Goal: Navigation & Orientation: Find specific page/section

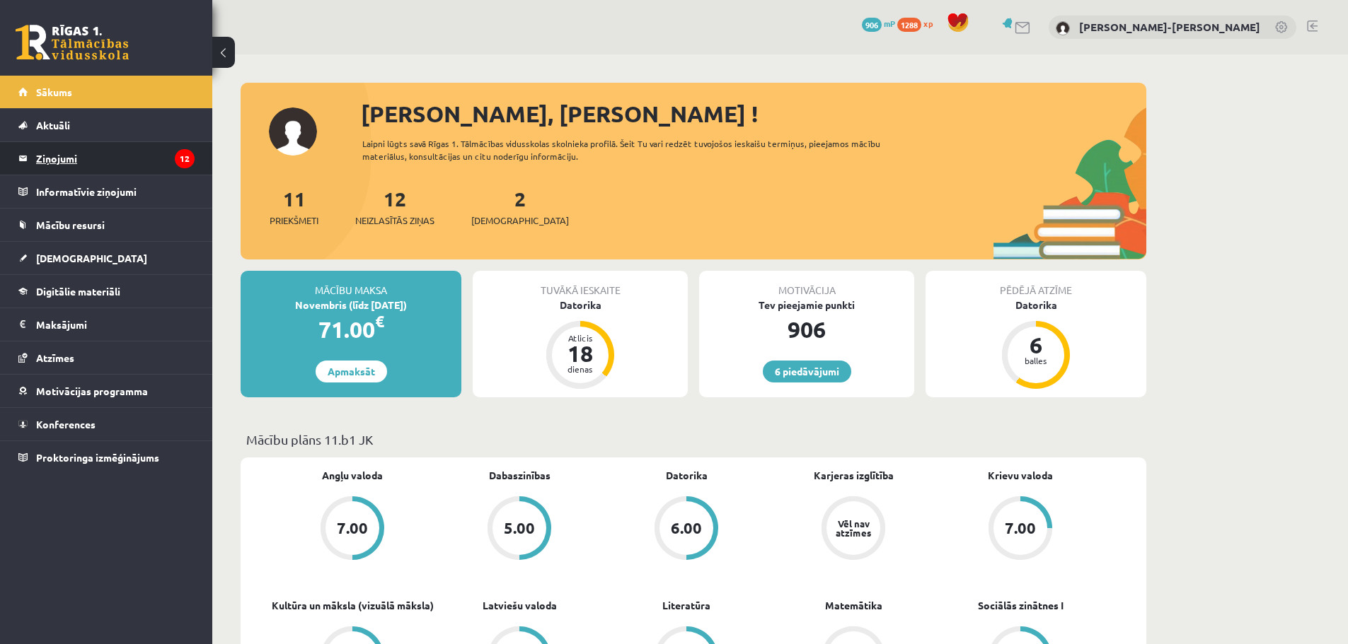
click at [62, 154] on legend "Ziņojumi 12" at bounding box center [115, 158] width 158 height 33
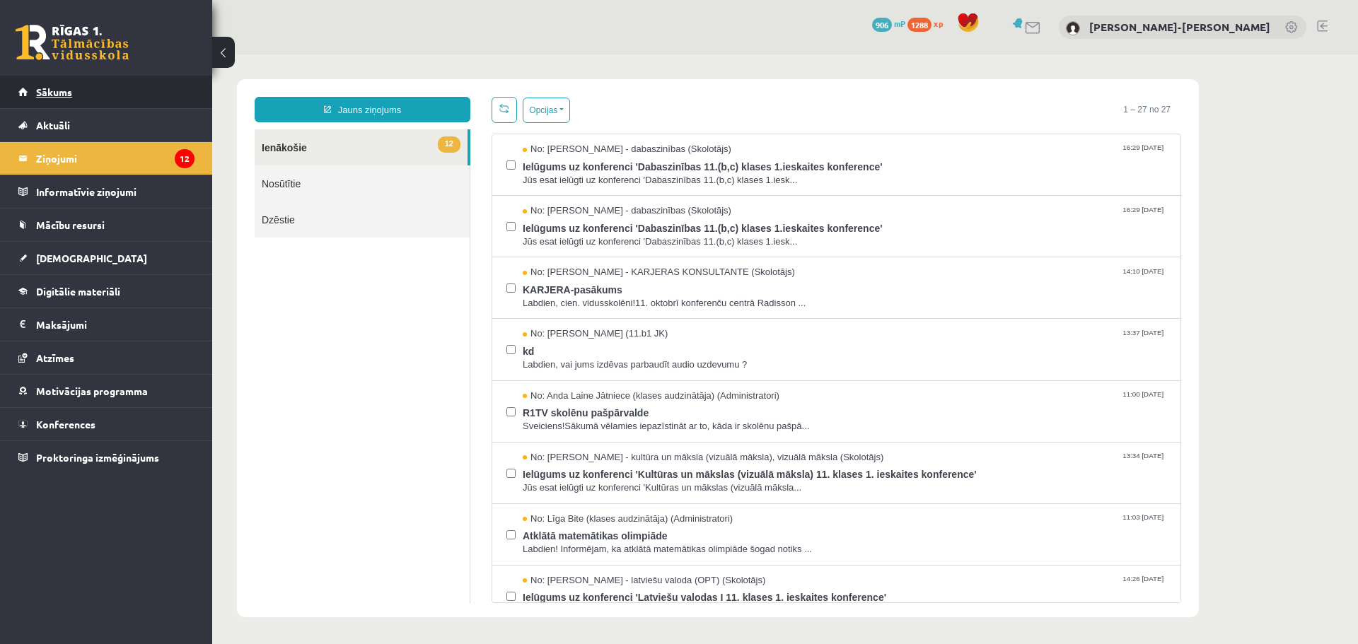
click at [51, 100] on link "Sākums" at bounding box center [106, 92] width 176 height 33
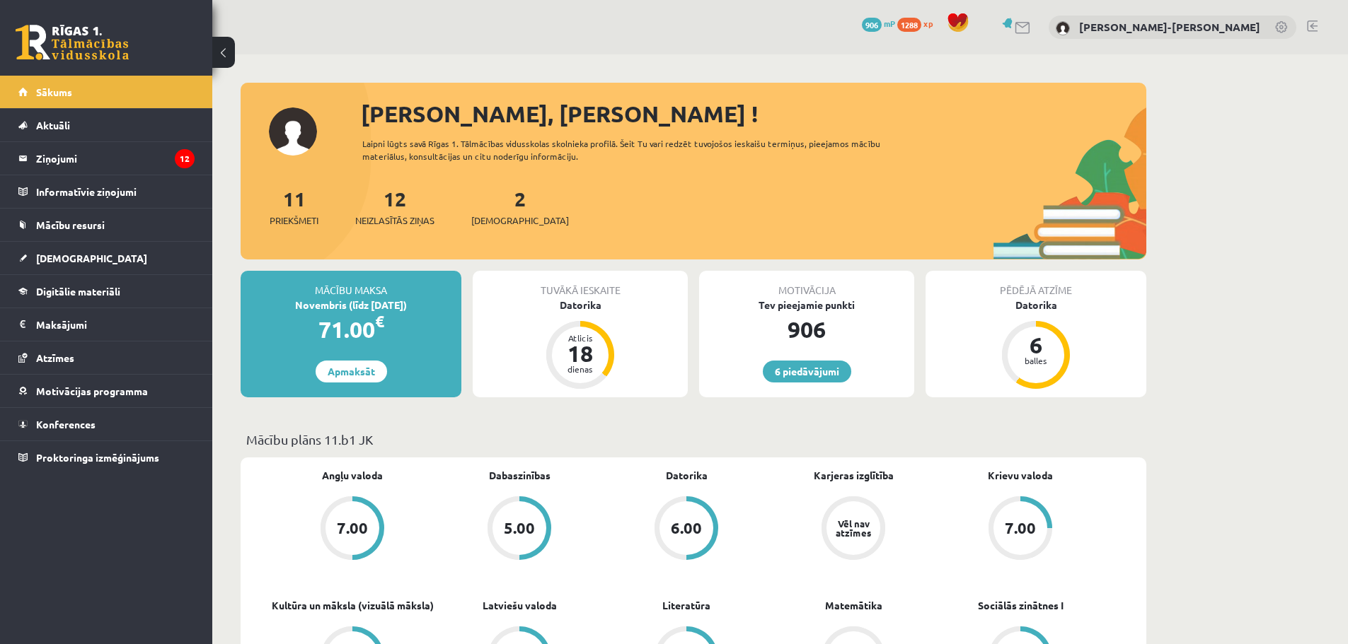
click at [1309, 21] on link at bounding box center [1312, 26] width 11 height 11
